Goal: Task Accomplishment & Management: Manage account settings

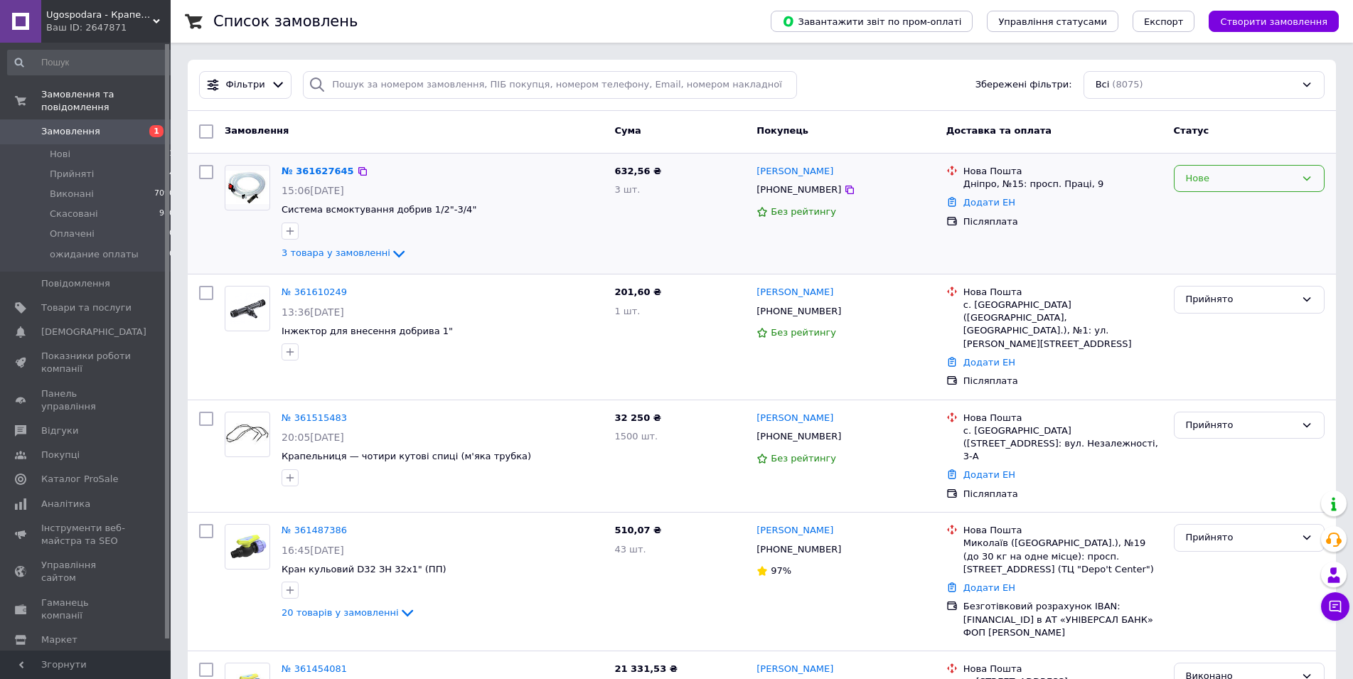
click at [1271, 179] on div "Нове" at bounding box center [1240, 178] width 109 height 15
click at [1223, 213] on li "Прийнято" at bounding box center [1248, 208] width 149 height 26
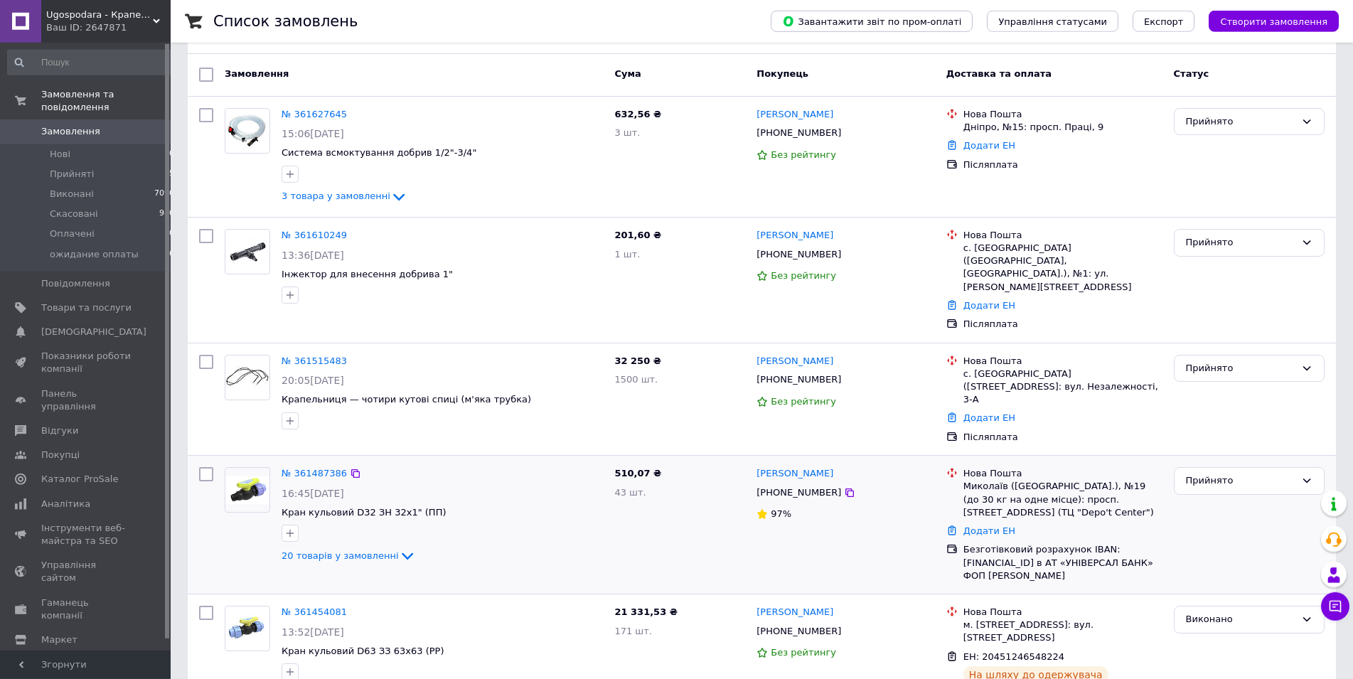
scroll to position [60, 0]
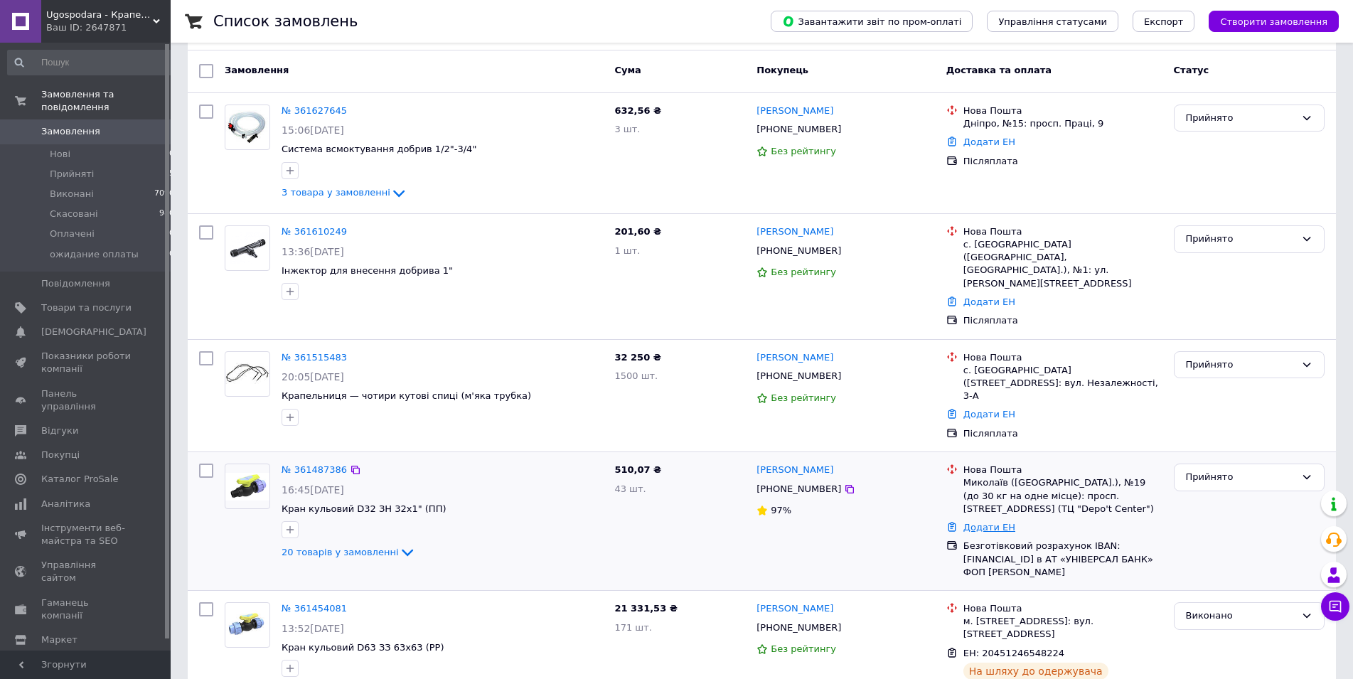
click at [990, 522] on link "Додати ЕН" at bounding box center [989, 527] width 52 height 11
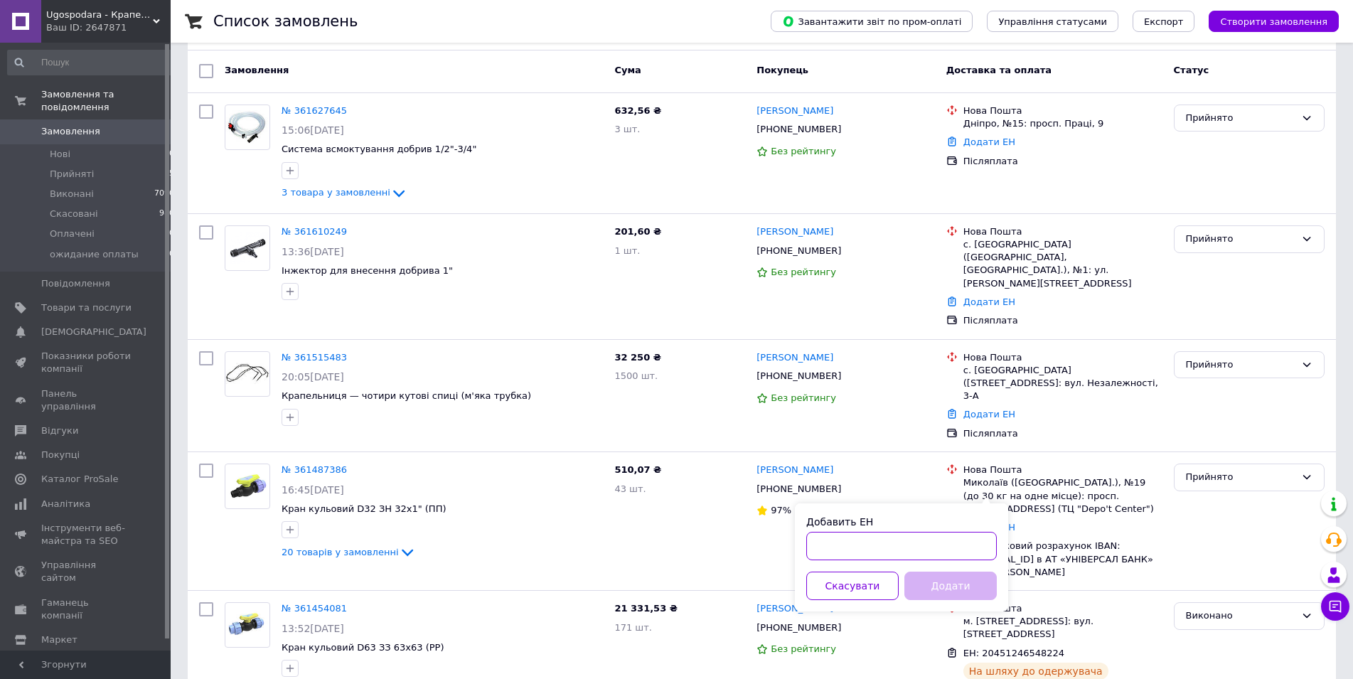
click at [823, 538] on input "Добавить ЕН" at bounding box center [901, 546] width 191 height 28
paste input "20451247097847"
type input "20451247097847"
click at [939, 586] on button "Додати" at bounding box center [950, 586] width 92 height 28
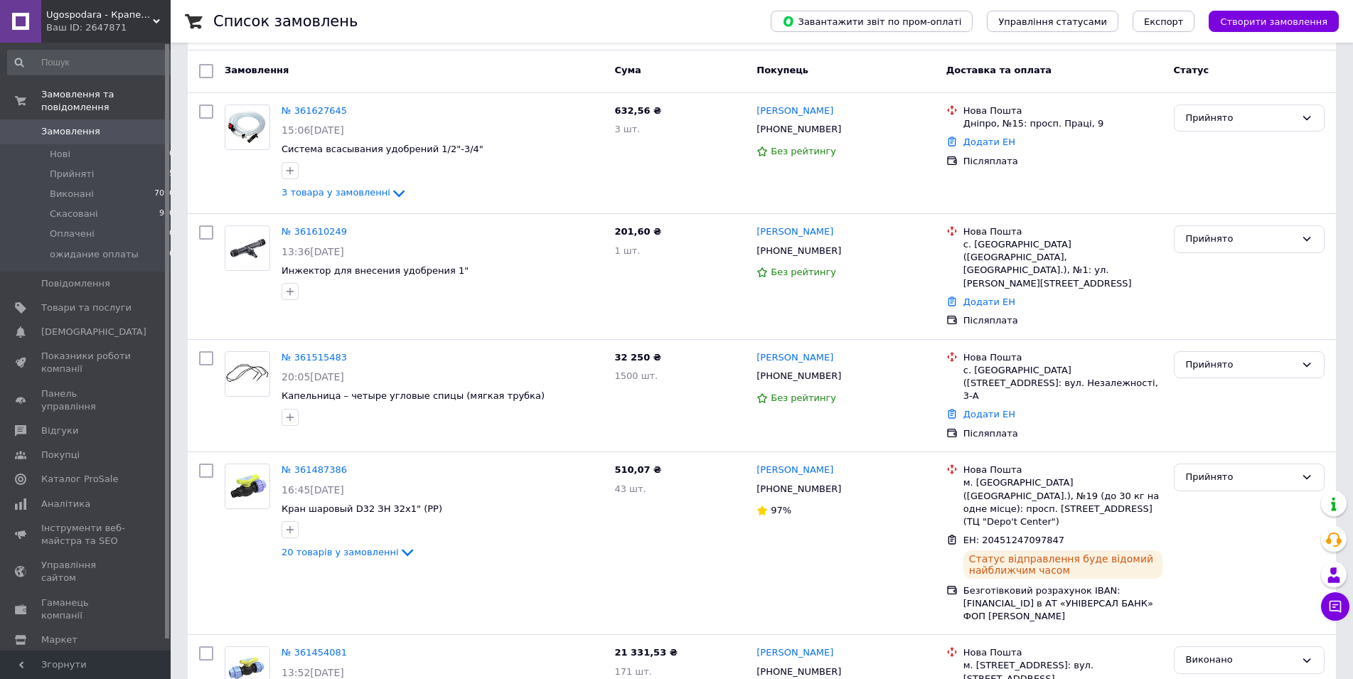
click at [985, 409] on link "Додати ЕН" at bounding box center [989, 414] width 52 height 11
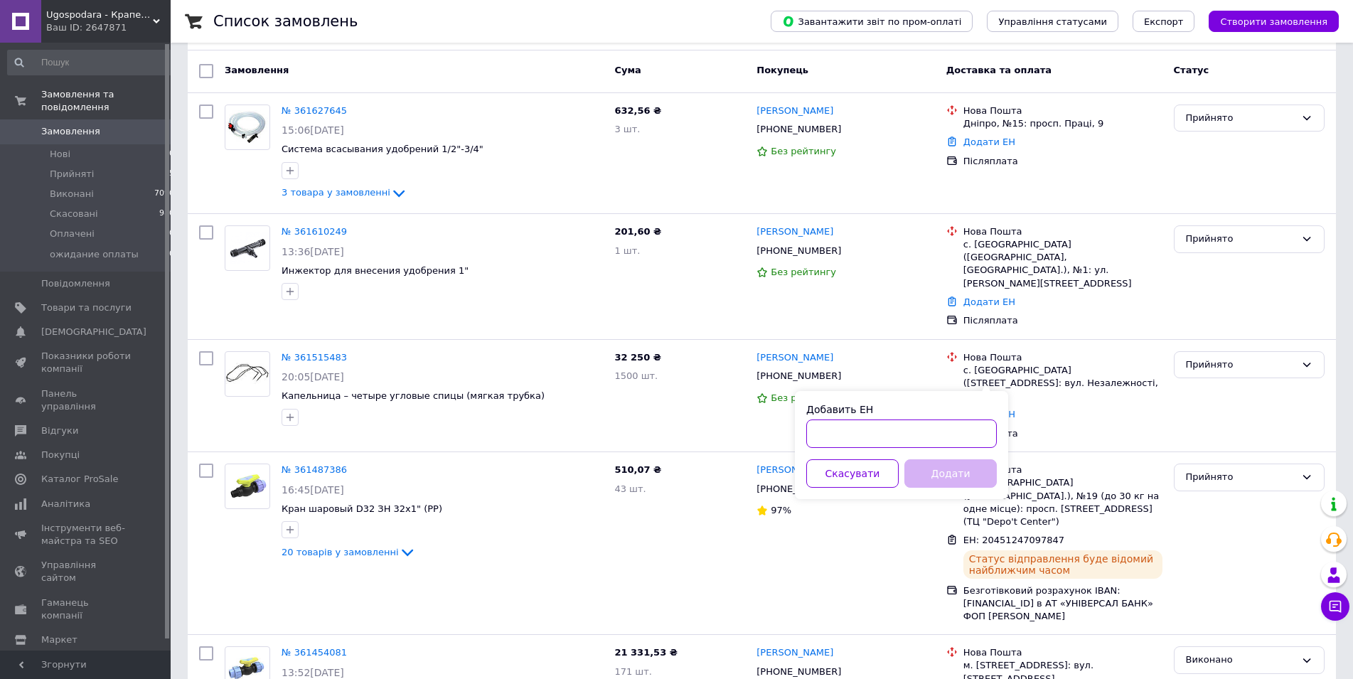
click at [849, 429] on input "Добавить ЕН" at bounding box center [901, 433] width 191 height 28
paste input "20451247105798"
type input "20451247105798"
click at [950, 473] on button "Додати" at bounding box center [950, 473] width 92 height 28
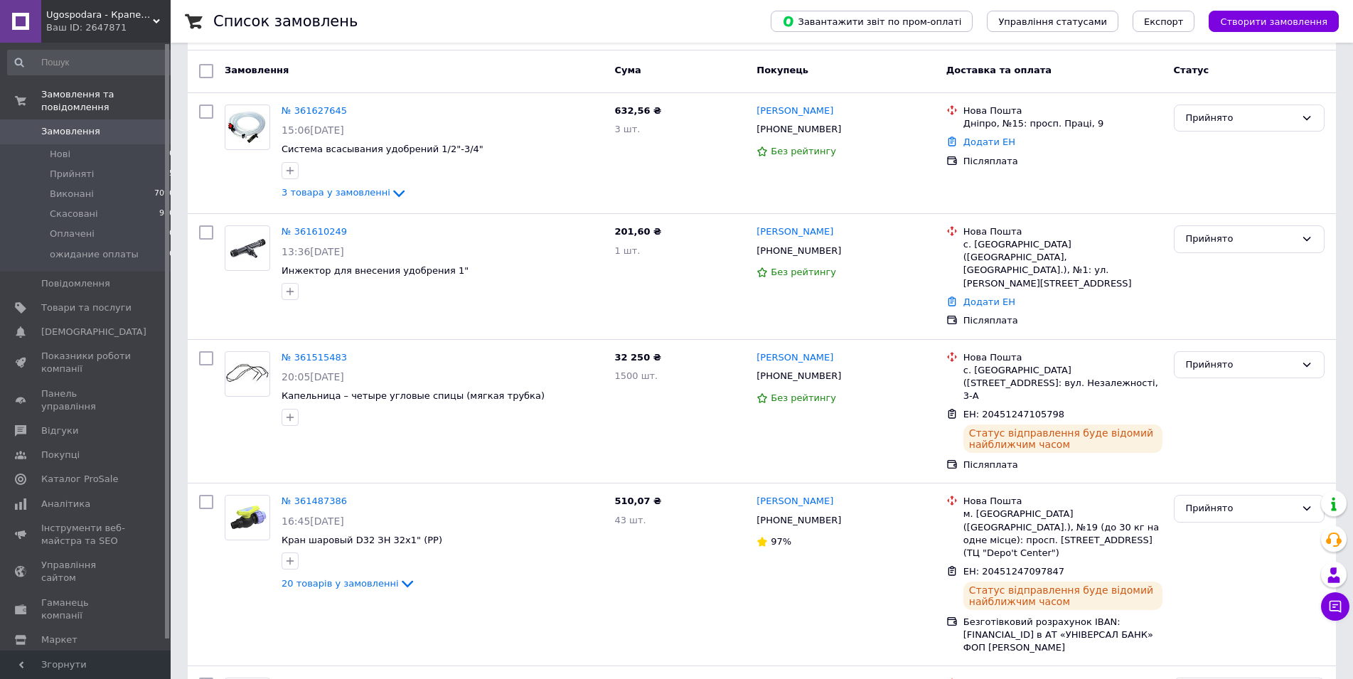
click at [984, 296] on link "Додати ЕН" at bounding box center [989, 301] width 52 height 11
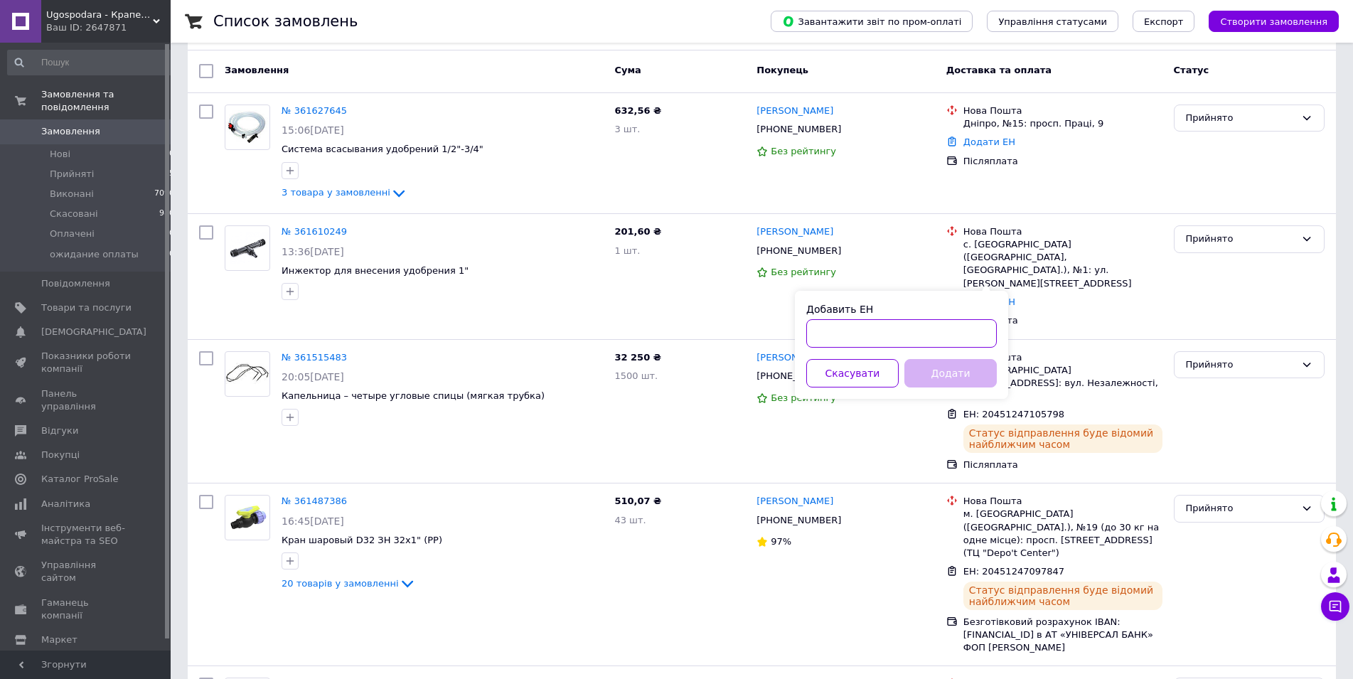
click at [903, 335] on input "Добавить ЕН" at bounding box center [901, 333] width 191 height 28
click at [822, 376] on button "Скасувати" at bounding box center [852, 373] width 92 height 28
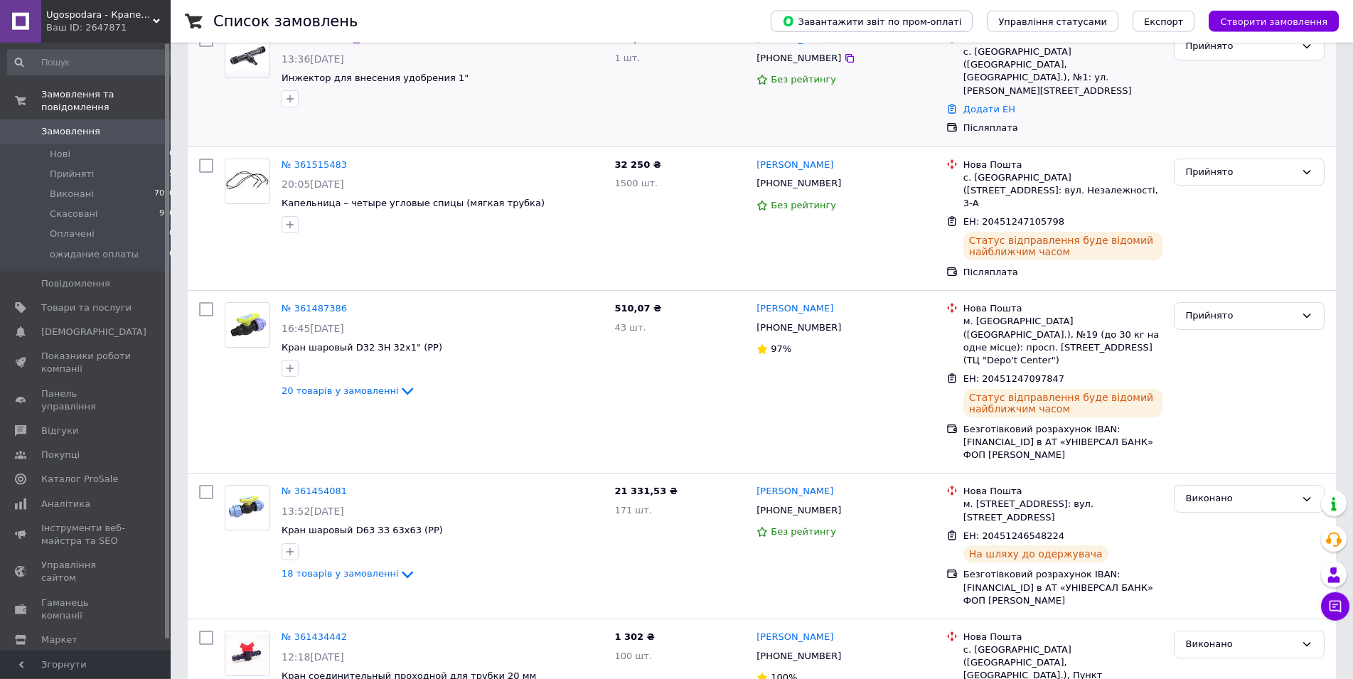
scroll to position [302, 0]
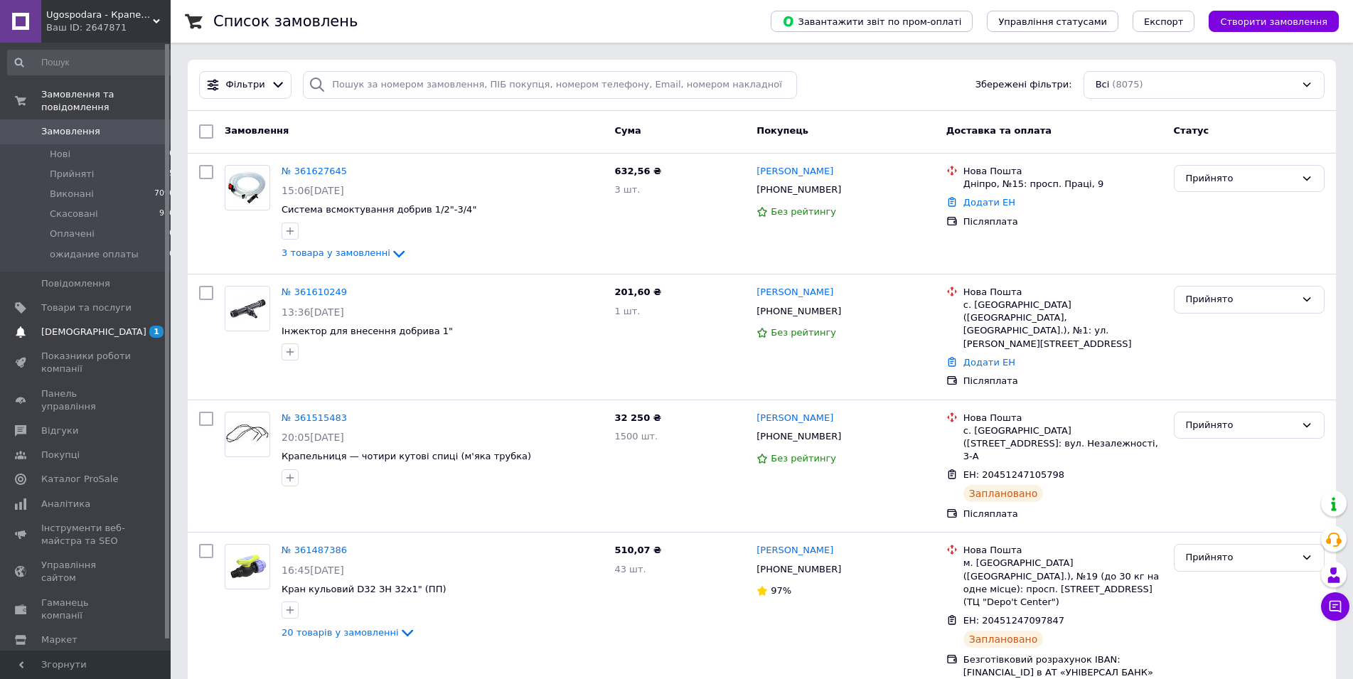
click at [61, 326] on span "[DEMOGRAPHIC_DATA]" at bounding box center [93, 332] width 105 height 13
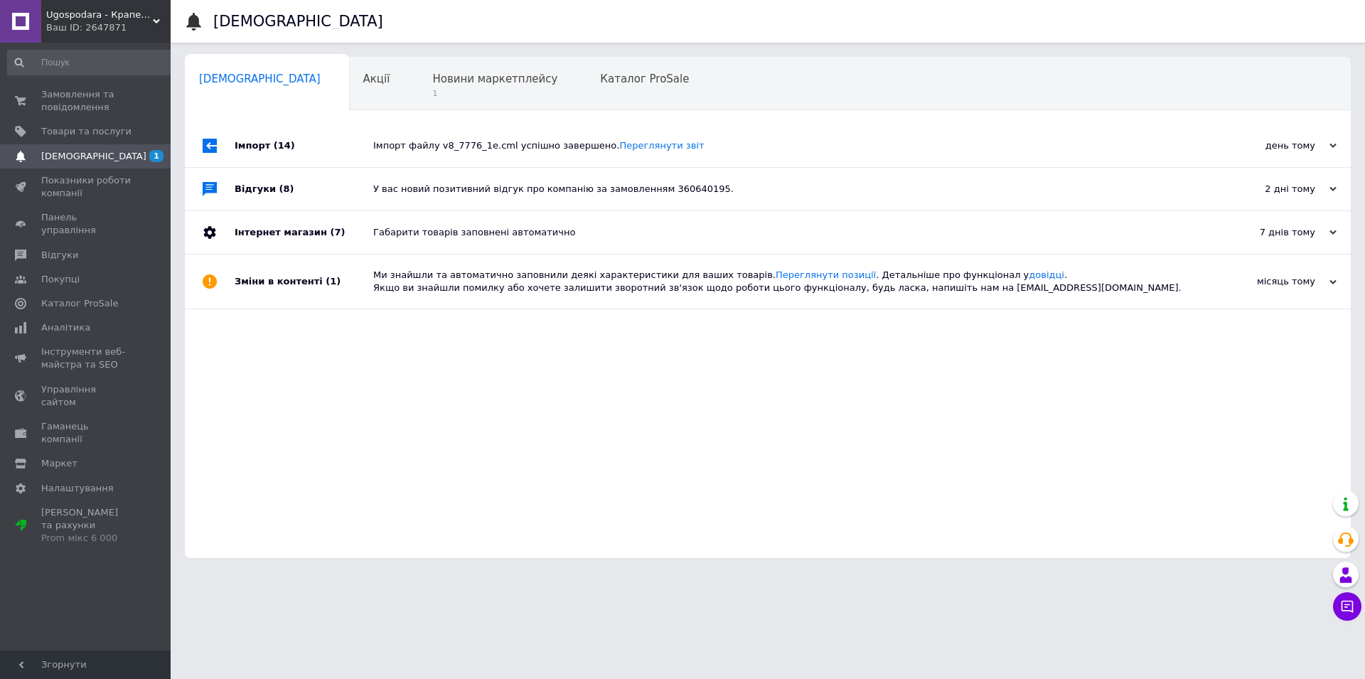
click at [771, 140] on div "Імпорт файлу v8_7776_1e.cml успішно завершено. Переглянути звіт" at bounding box center [783, 145] width 821 height 13
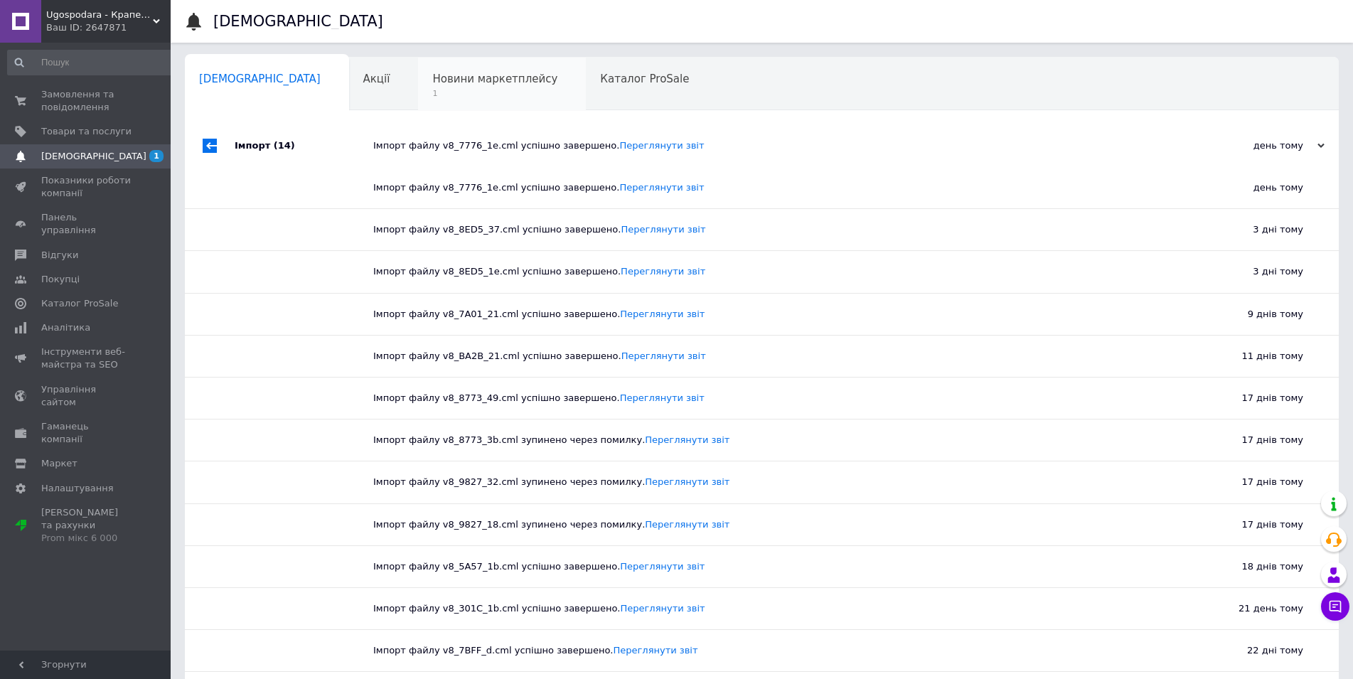
click at [419, 64] on div "Новини маркетплейсу 1" at bounding box center [502, 85] width 168 height 54
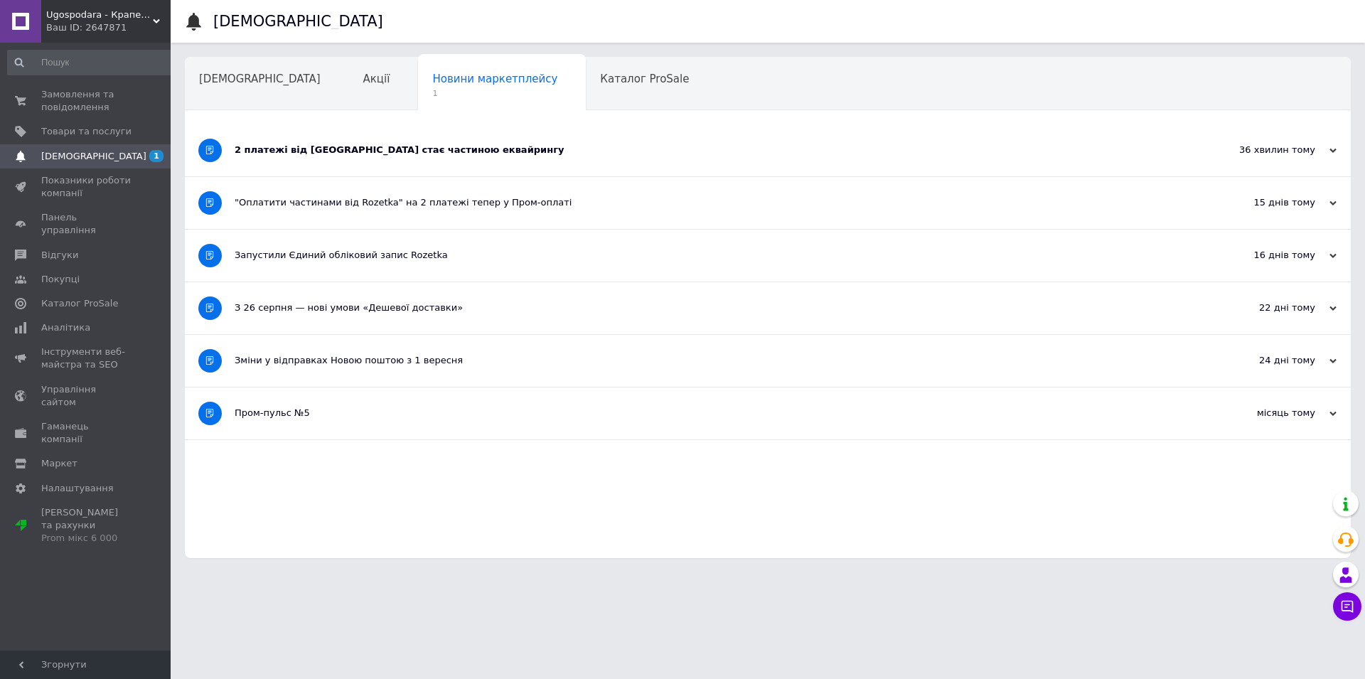
click at [616, 139] on div "2 платежі від [GEOGRAPHIC_DATA] стає частиною еквайрингу" at bounding box center [715, 150] width 960 height 52
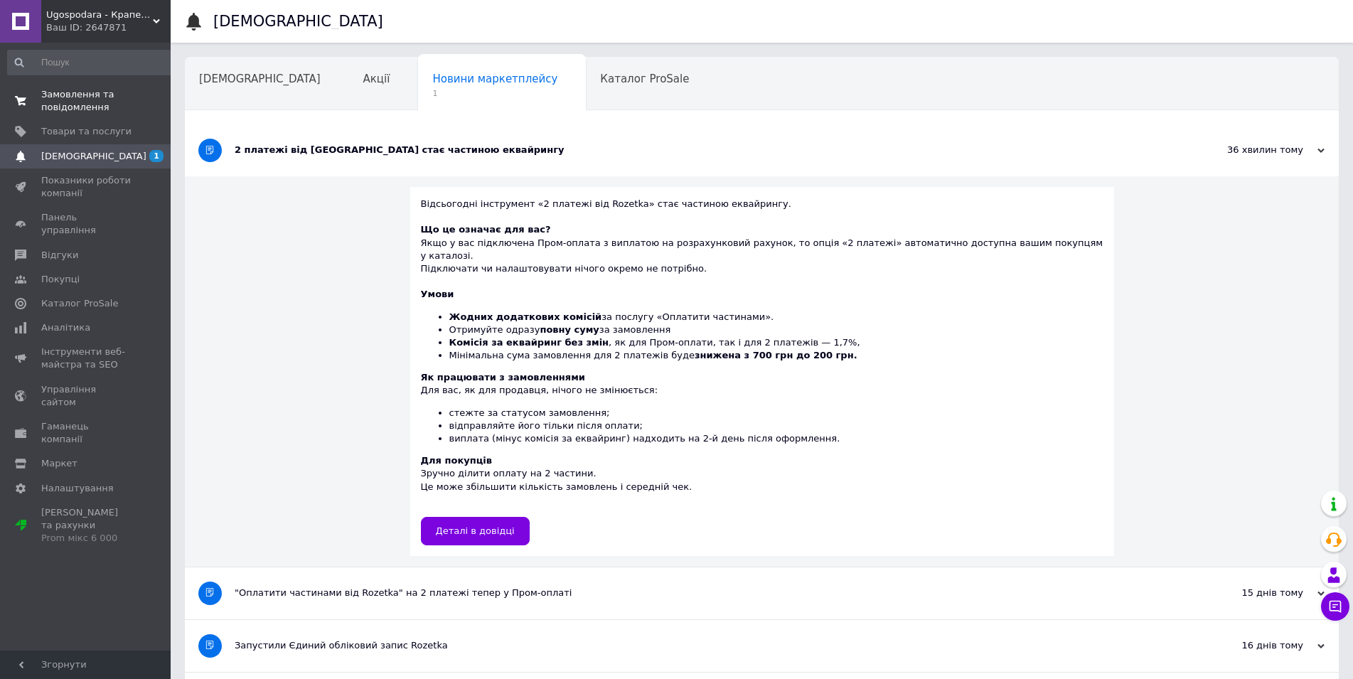
click at [74, 103] on span "Замовлення та повідомлення" at bounding box center [86, 101] width 90 height 26
